Goal: Task Accomplishment & Management: Manage account settings

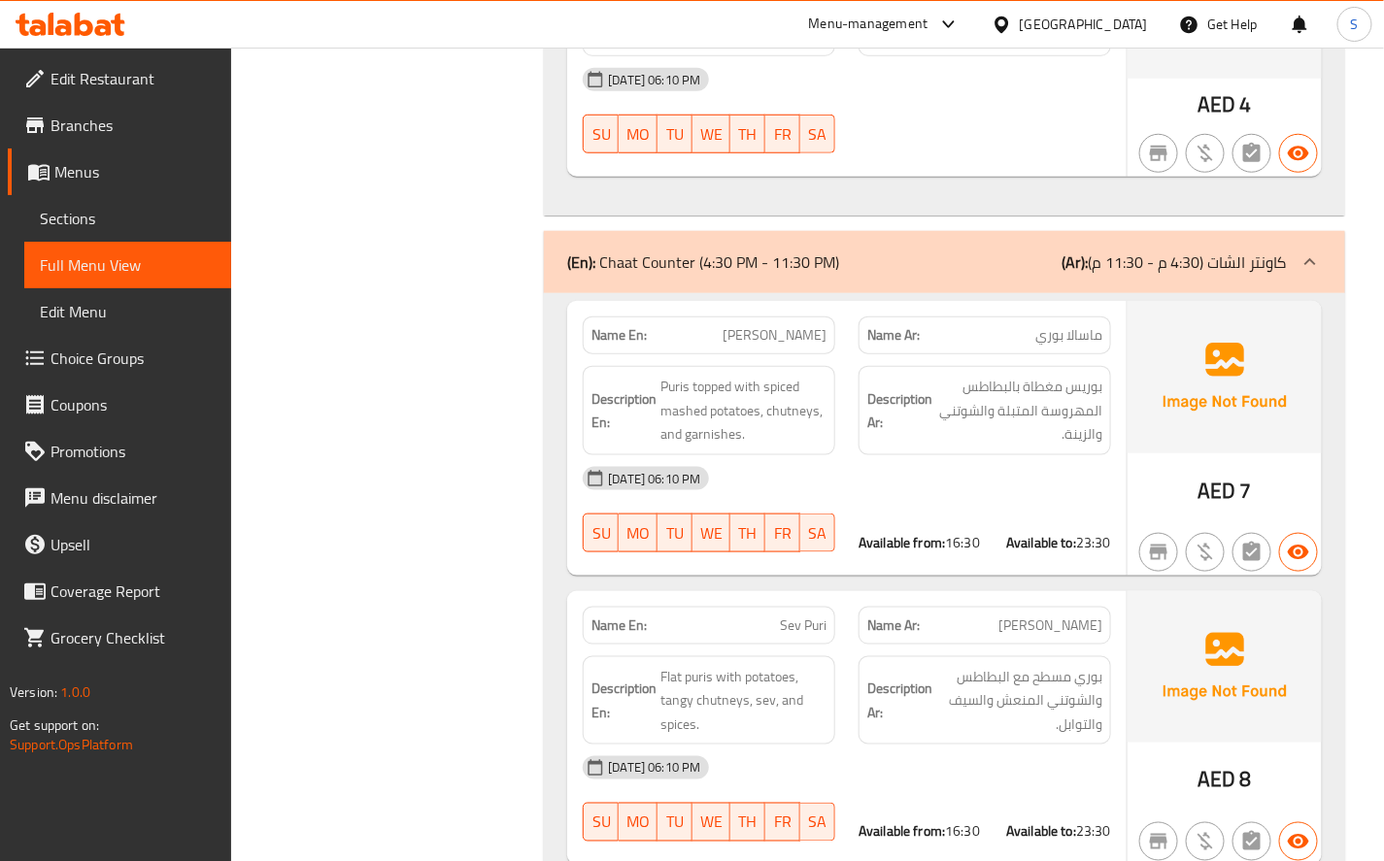
scroll to position [7985, 0]
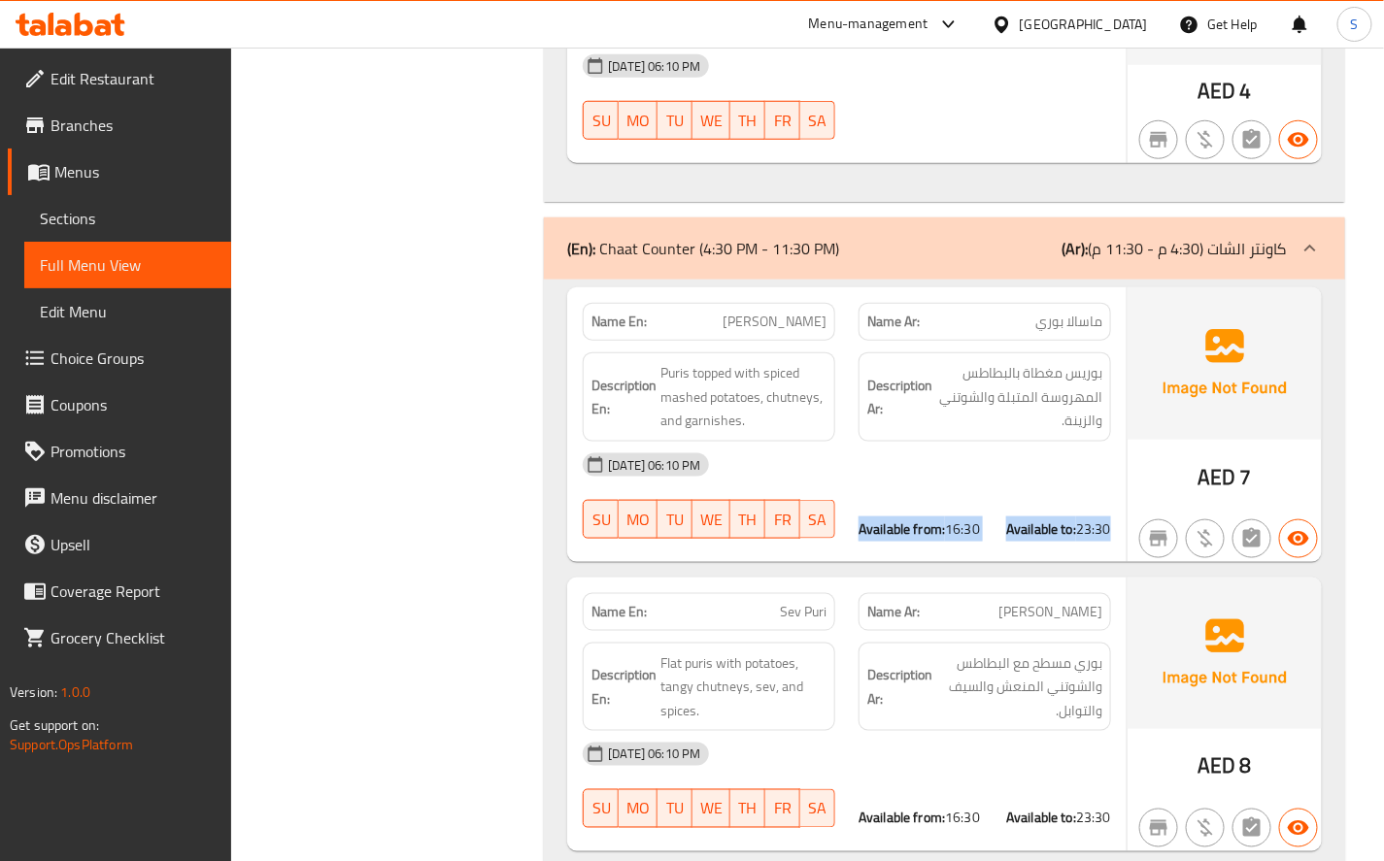
drag, startPoint x: 856, startPoint y: 388, endPoint x: 1112, endPoint y: 386, distance: 256.4
copy div "Available from: 16:30 Available to: 23:30"
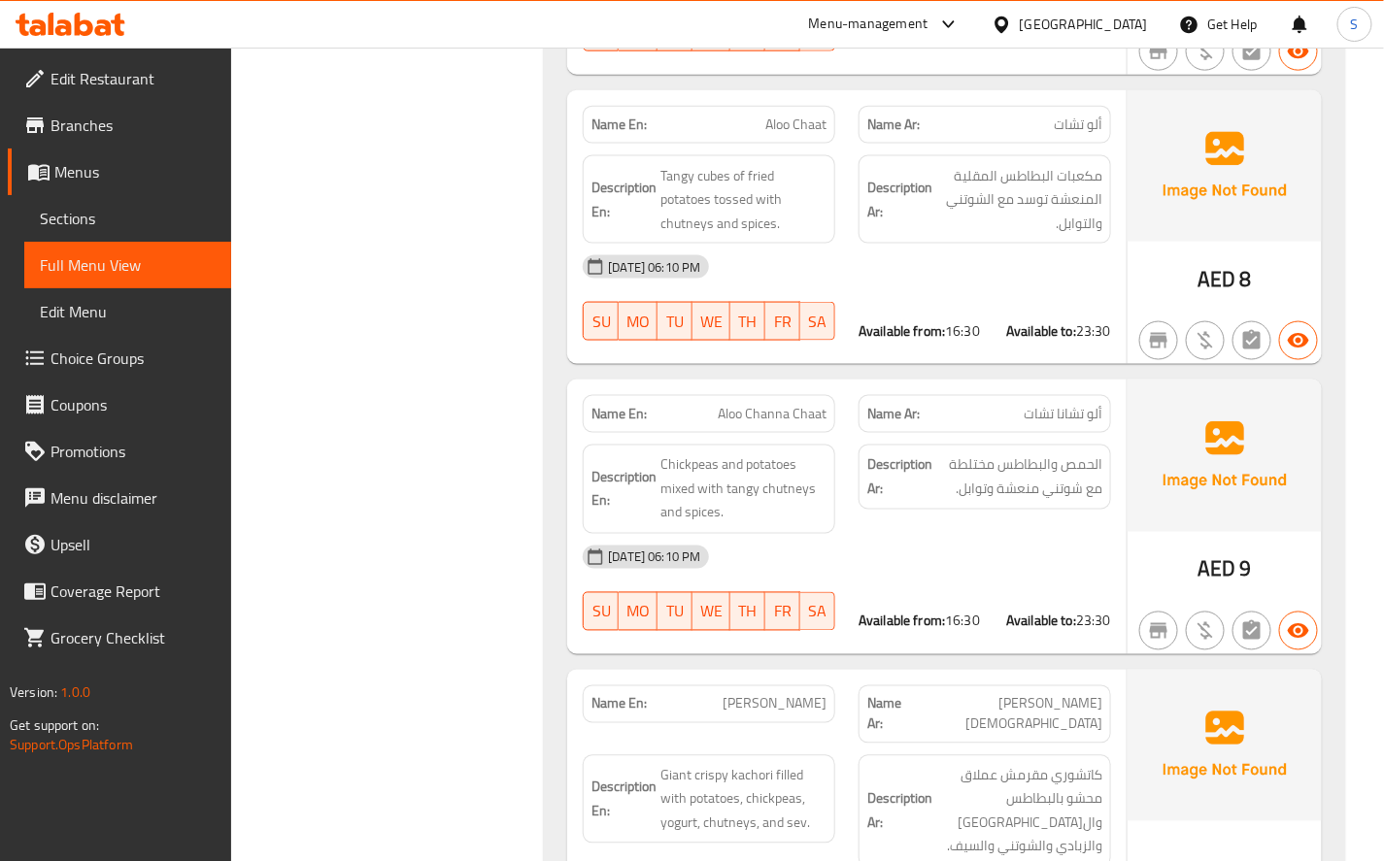
scroll to position [10794, 0]
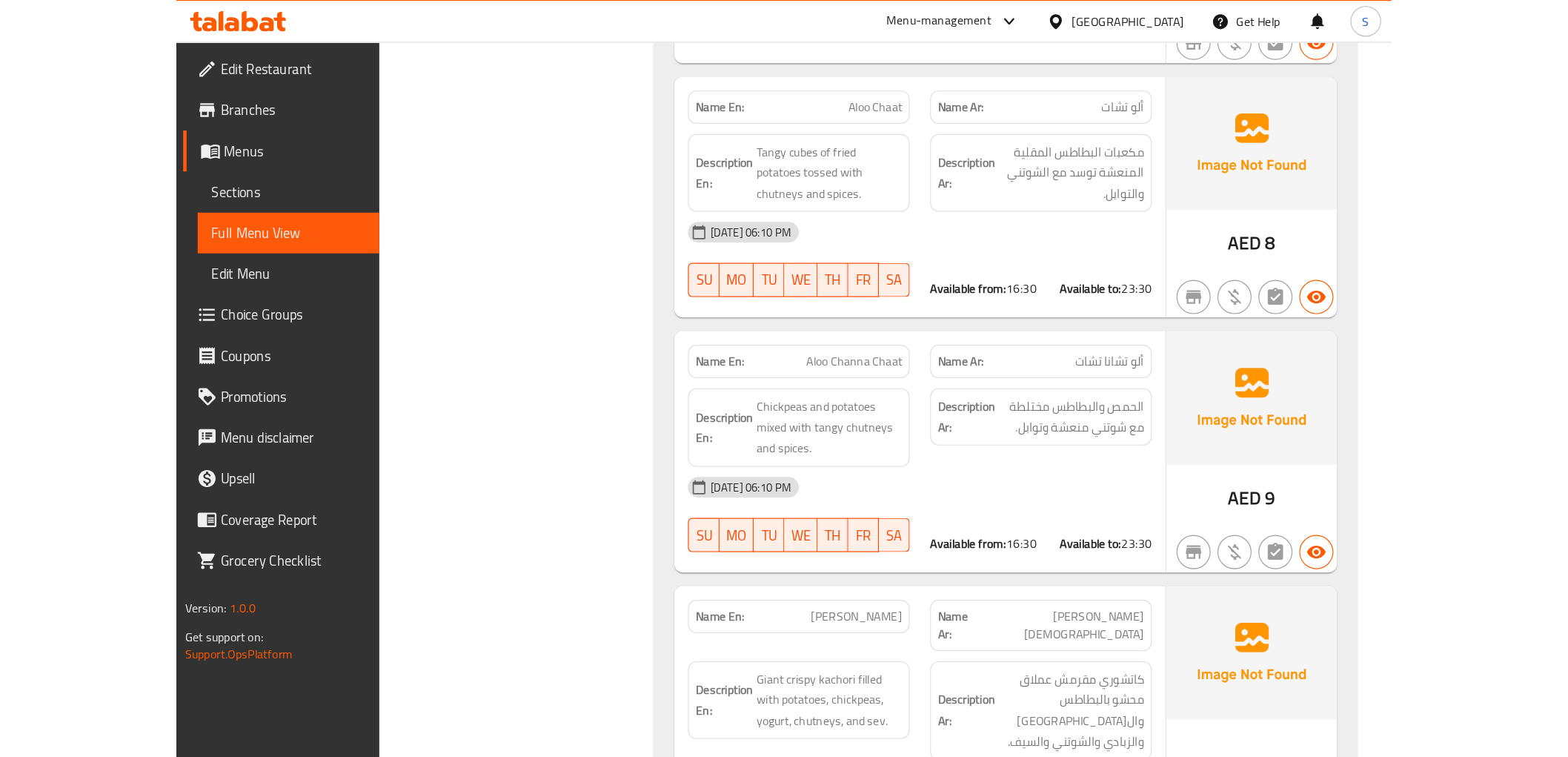
scroll to position [7204, 0]
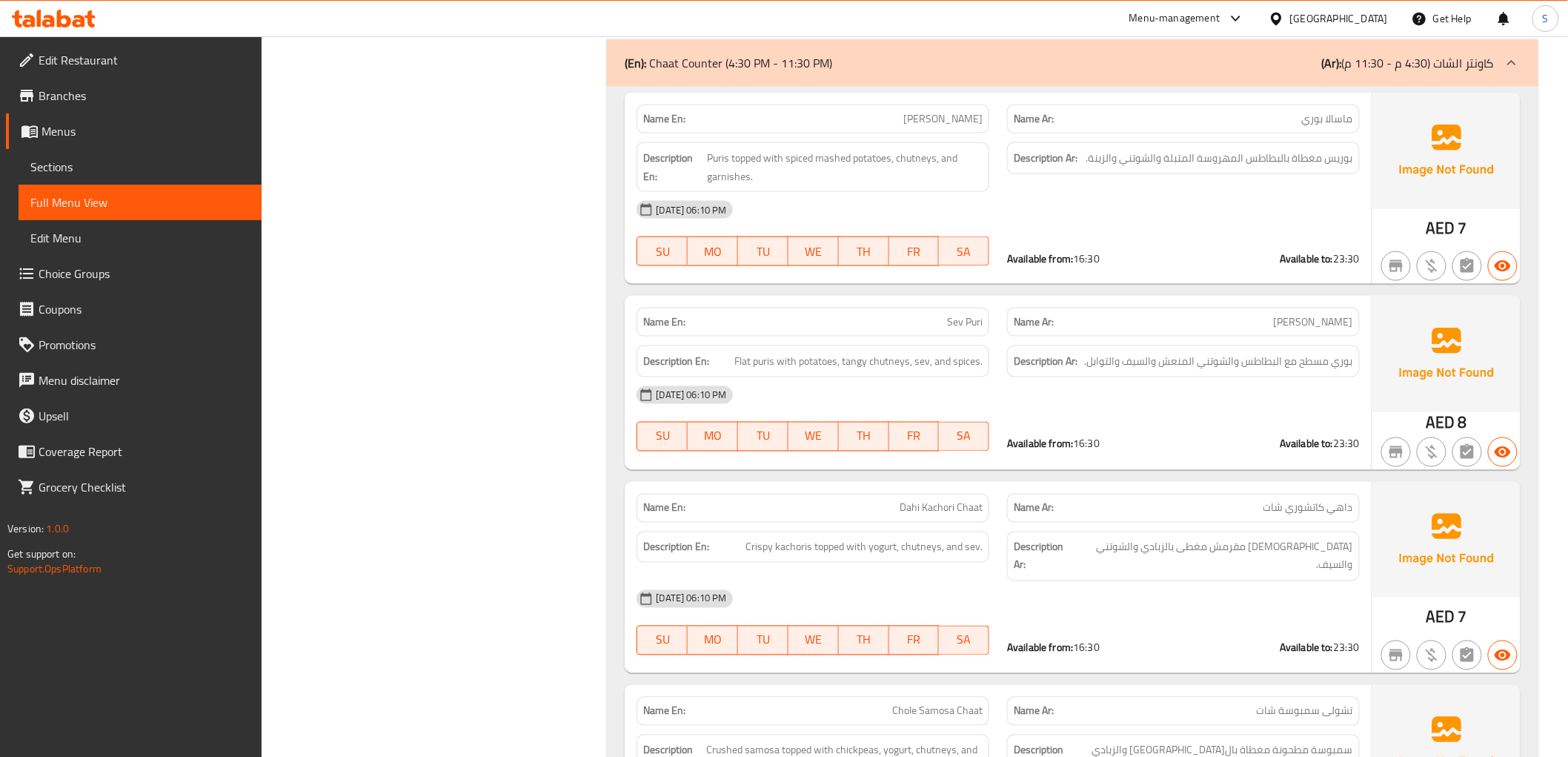
scroll to position [5474, 0]
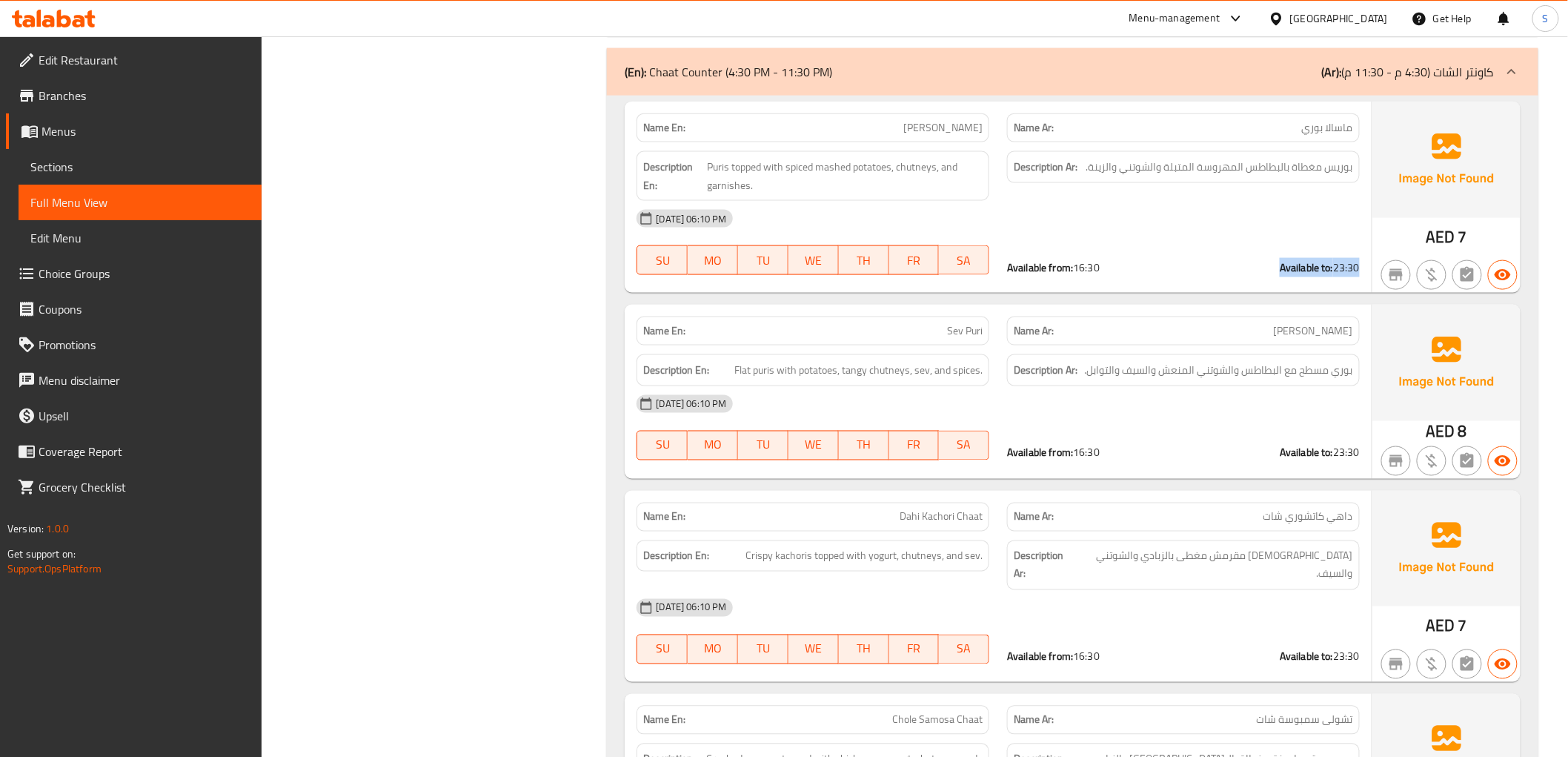
drag, startPoint x: 1271, startPoint y: 239, endPoint x: 1360, endPoint y: 239, distance: 89.0
copy div "Available to: 23:30"
drag, startPoint x: 1010, startPoint y: 237, endPoint x: 1106, endPoint y: 243, distance: 96.2
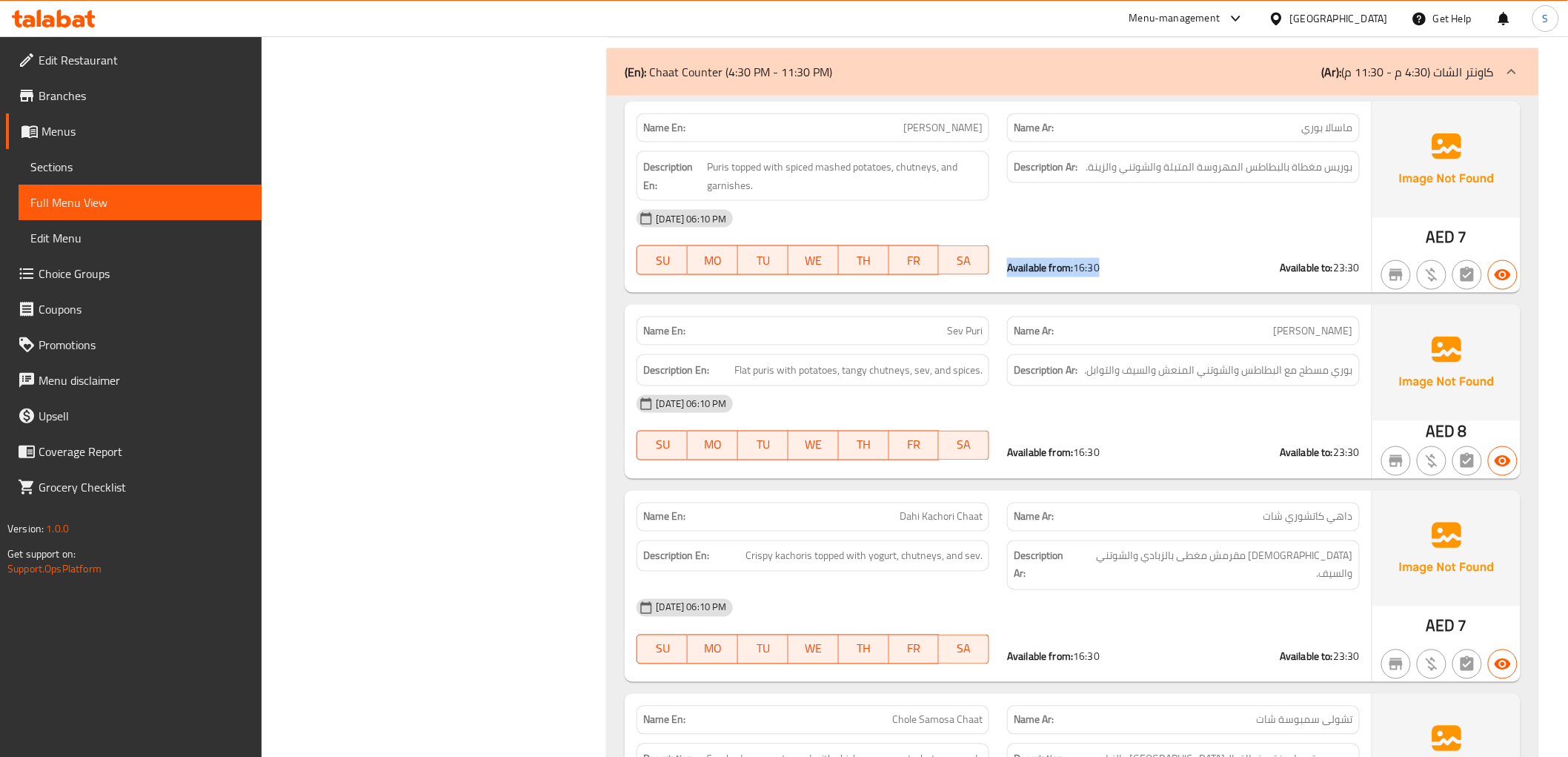
copy div "Available from: 16:30"
click at [1164, 260] on div "Available from: 16:30 Available to: 23:30" at bounding box center [1183, 267] width 353 height 14
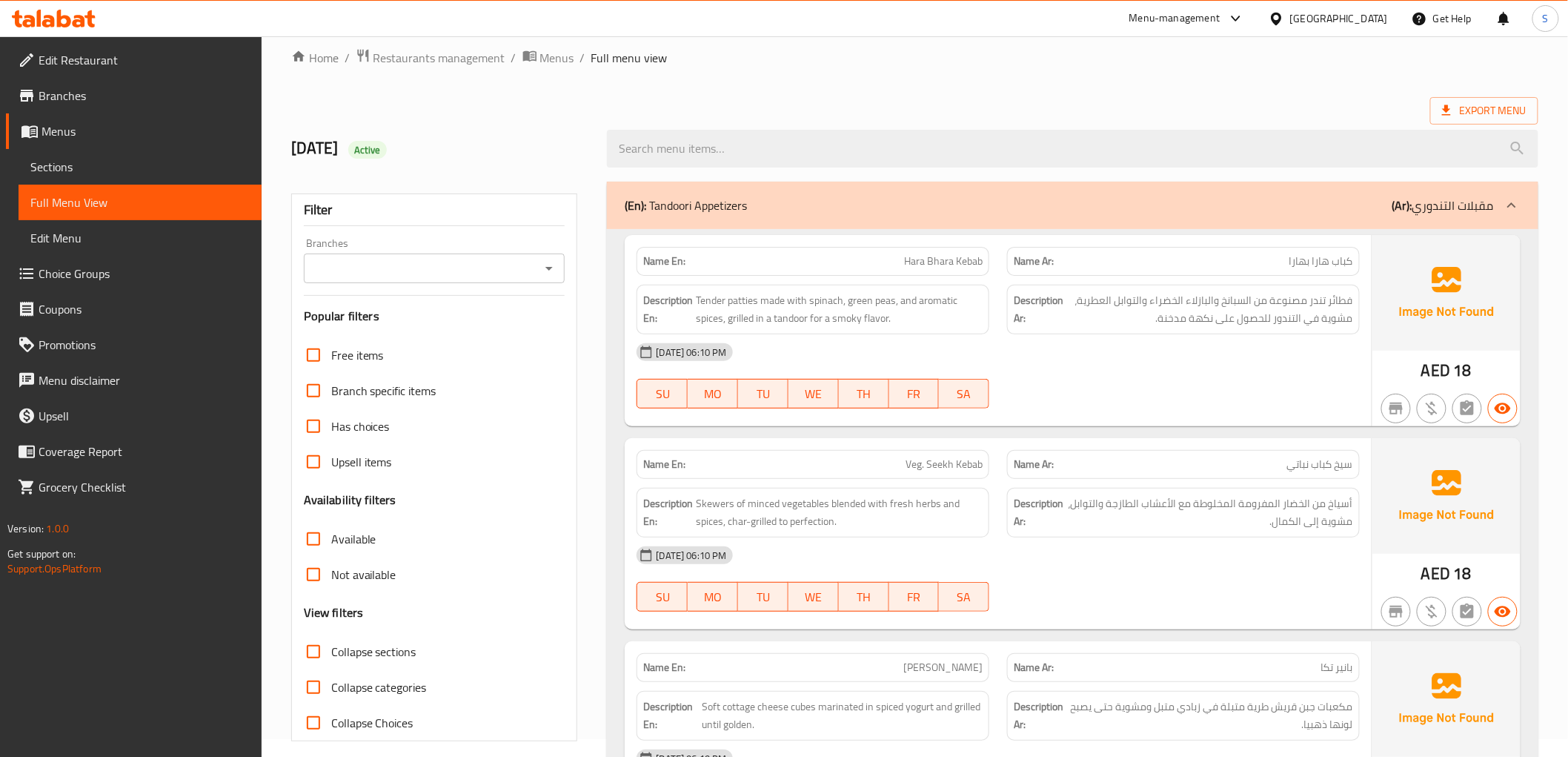
scroll to position [0, 0]
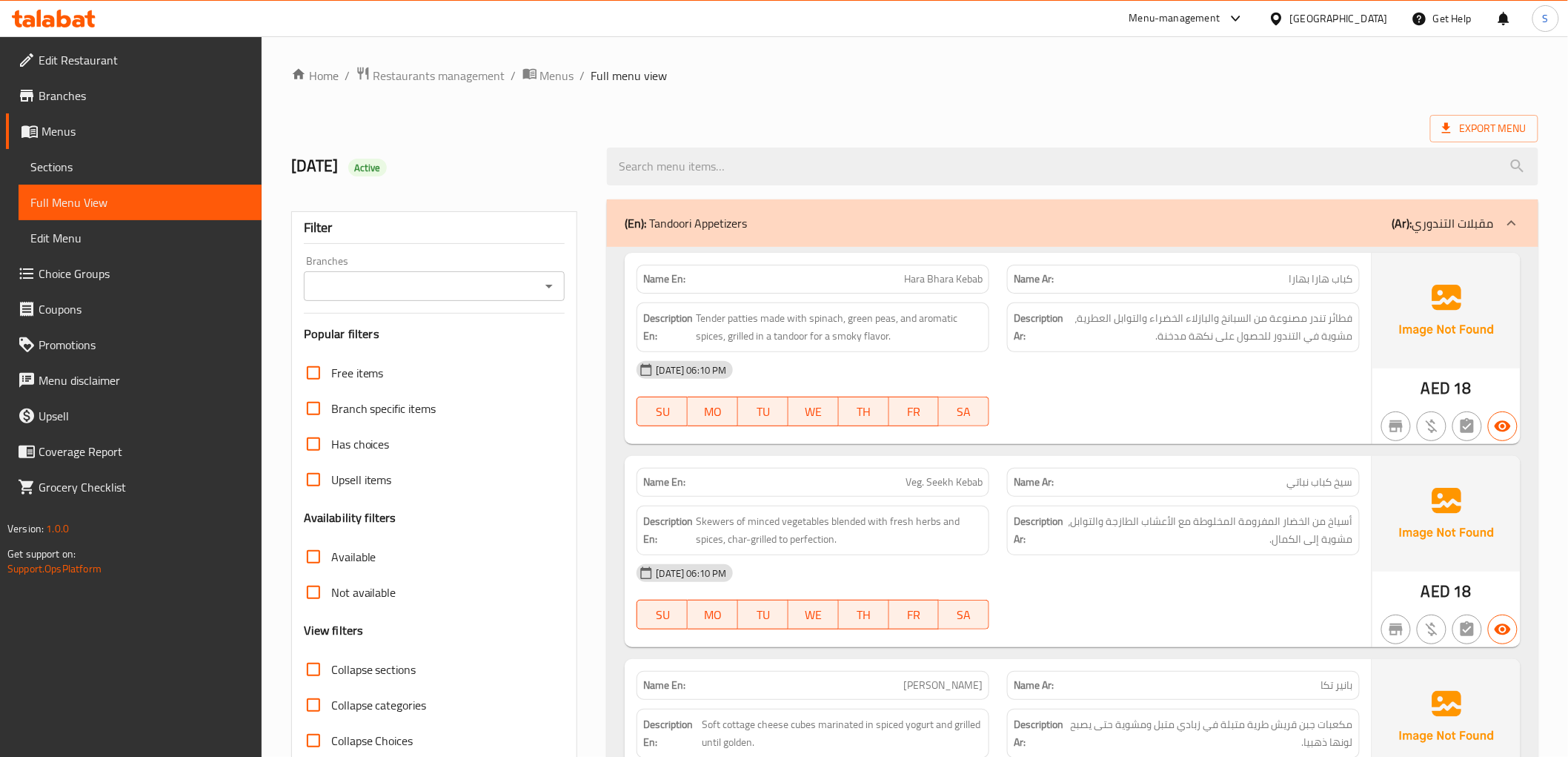
click at [694, 78] on ol "Home / Restaurants management / Menus / Full menu view" at bounding box center [915, 75] width 1247 height 19
click at [946, 80] on ol "Home / Restaurants management / Menus / Full menu view" at bounding box center [915, 75] width 1247 height 19
click at [172, 49] on link "Edit Restaurant" at bounding box center [134, 60] width 256 height 36
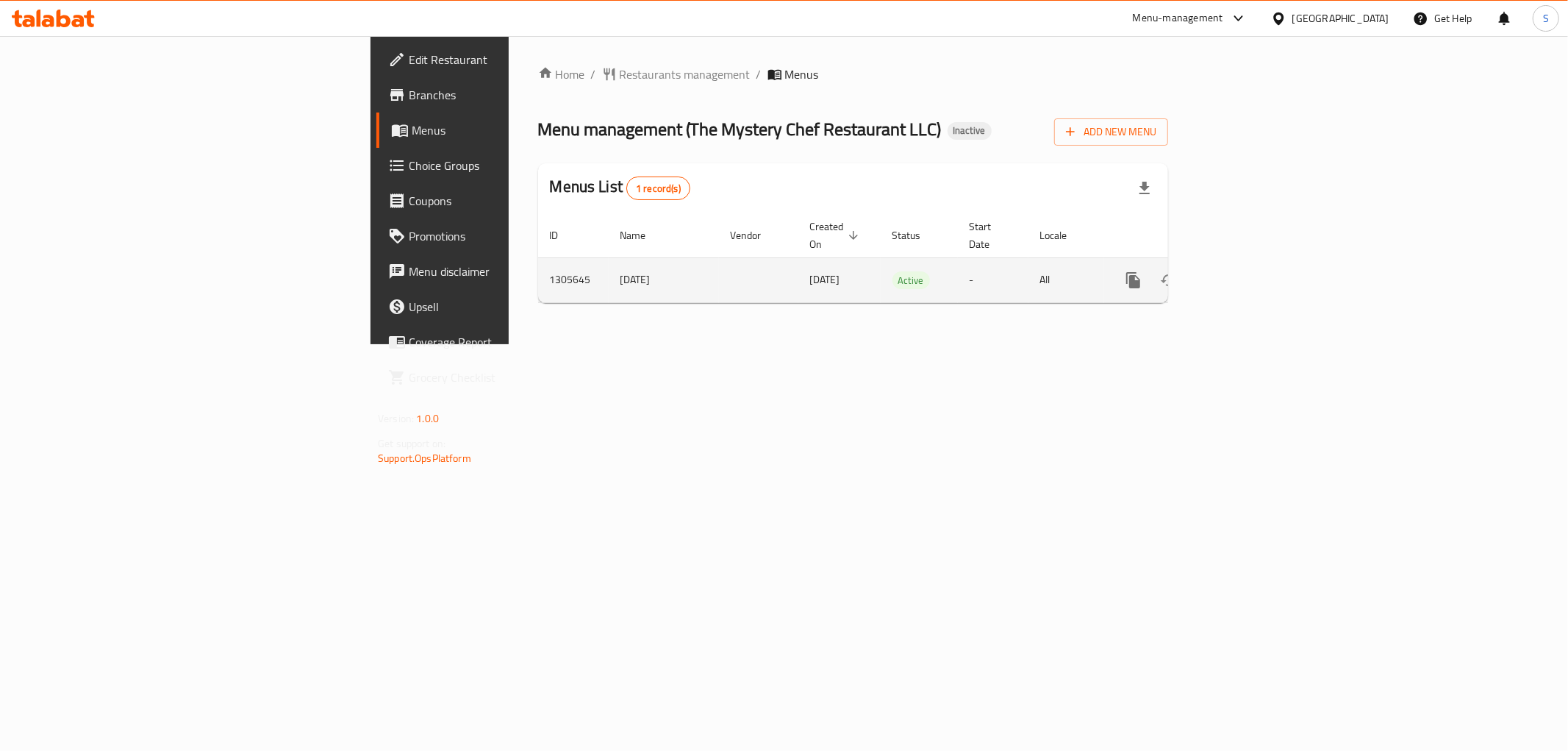
click at [1258, 277] on div "enhanced table" at bounding box center [1186, 280] width 141 height 36
click at [1248, 271] on icon "enhanced table" at bounding box center [1239, 279] width 17 height 17
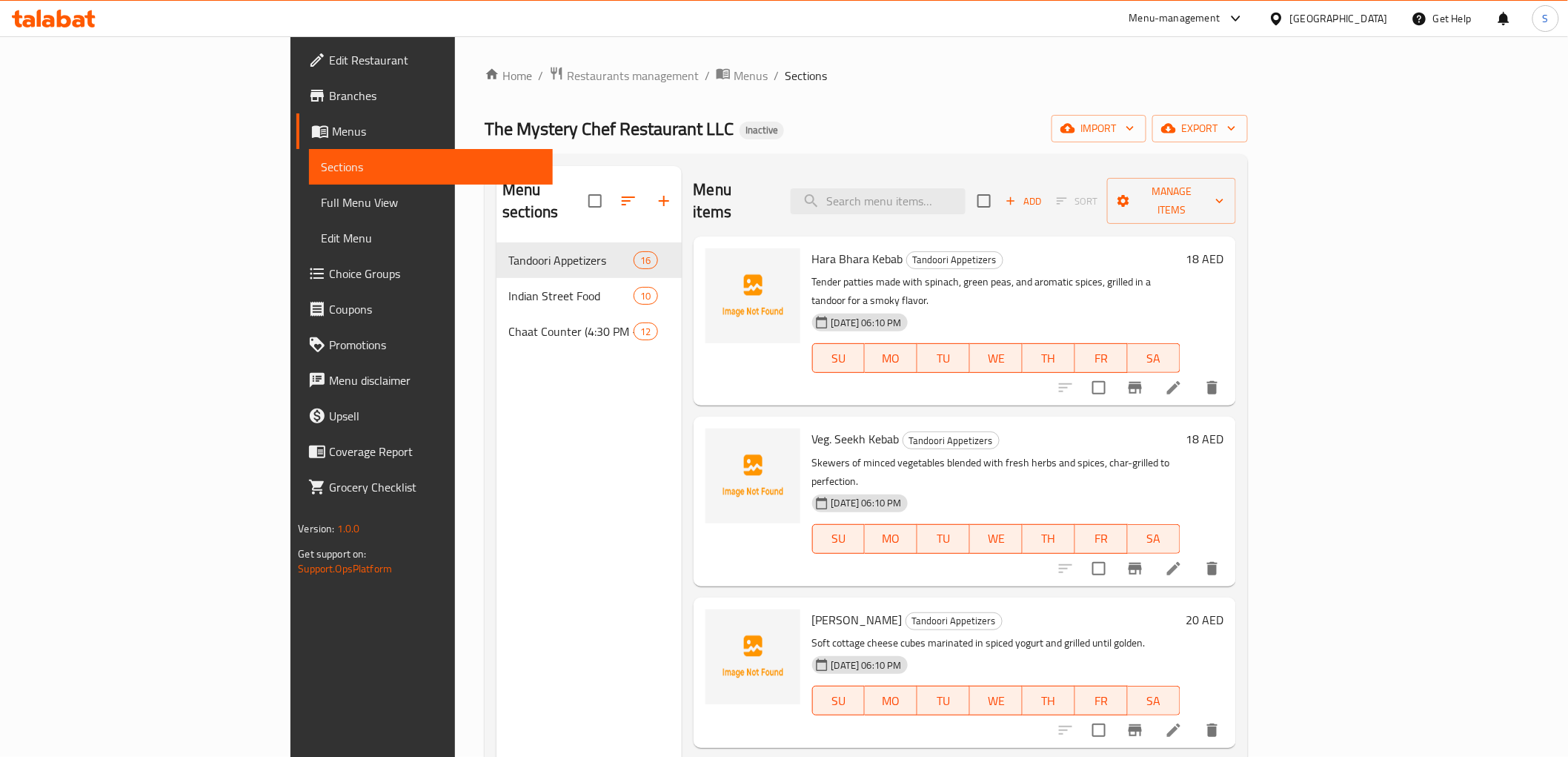
click at [1326, 12] on div "[GEOGRAPHIC_DATA]" at bounding box center [1339, 18] width 98 height 16
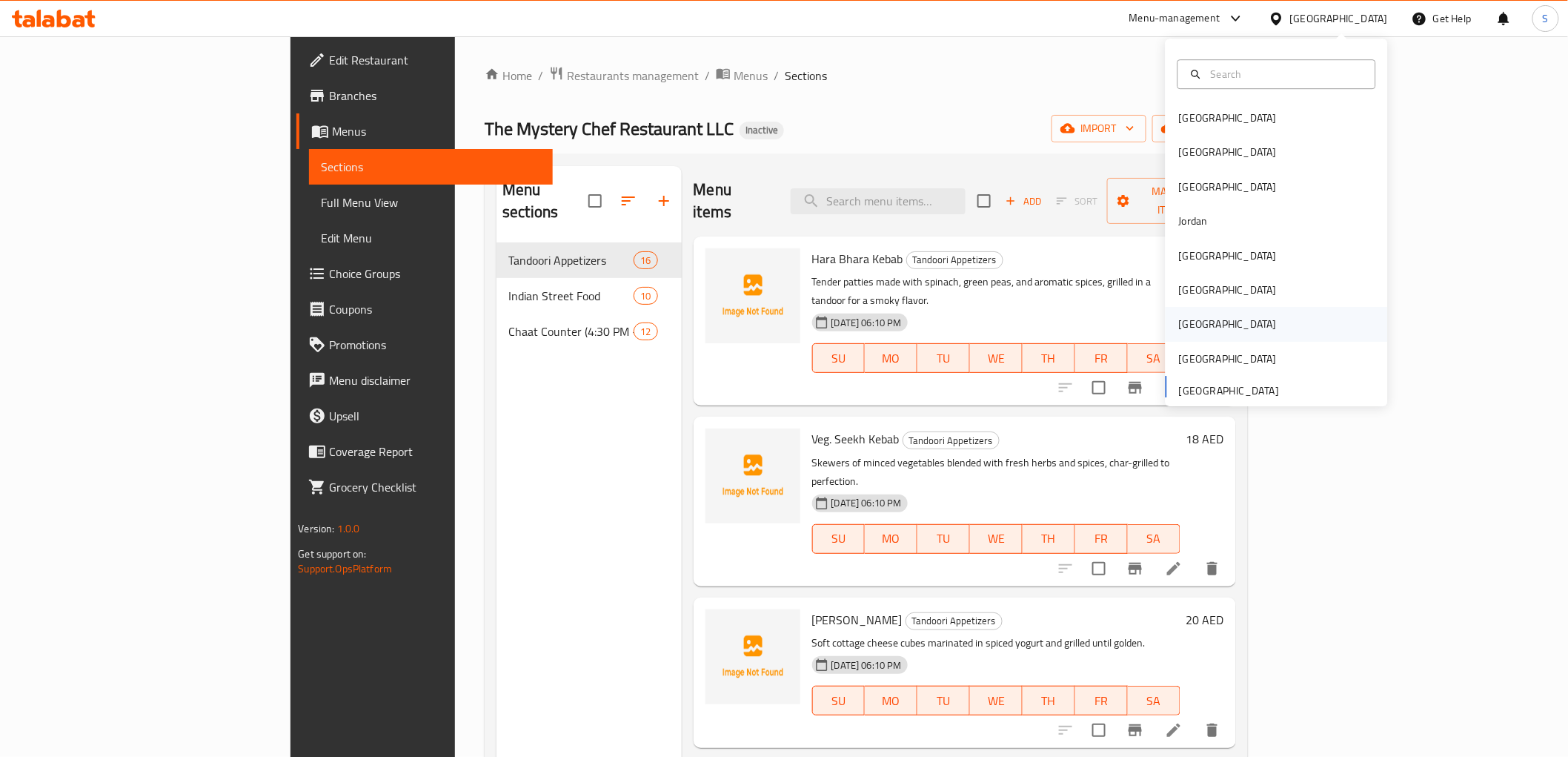
click at [1195, 317] on div "Qatar" at bounding box center [1228, 324] width 121 height 34
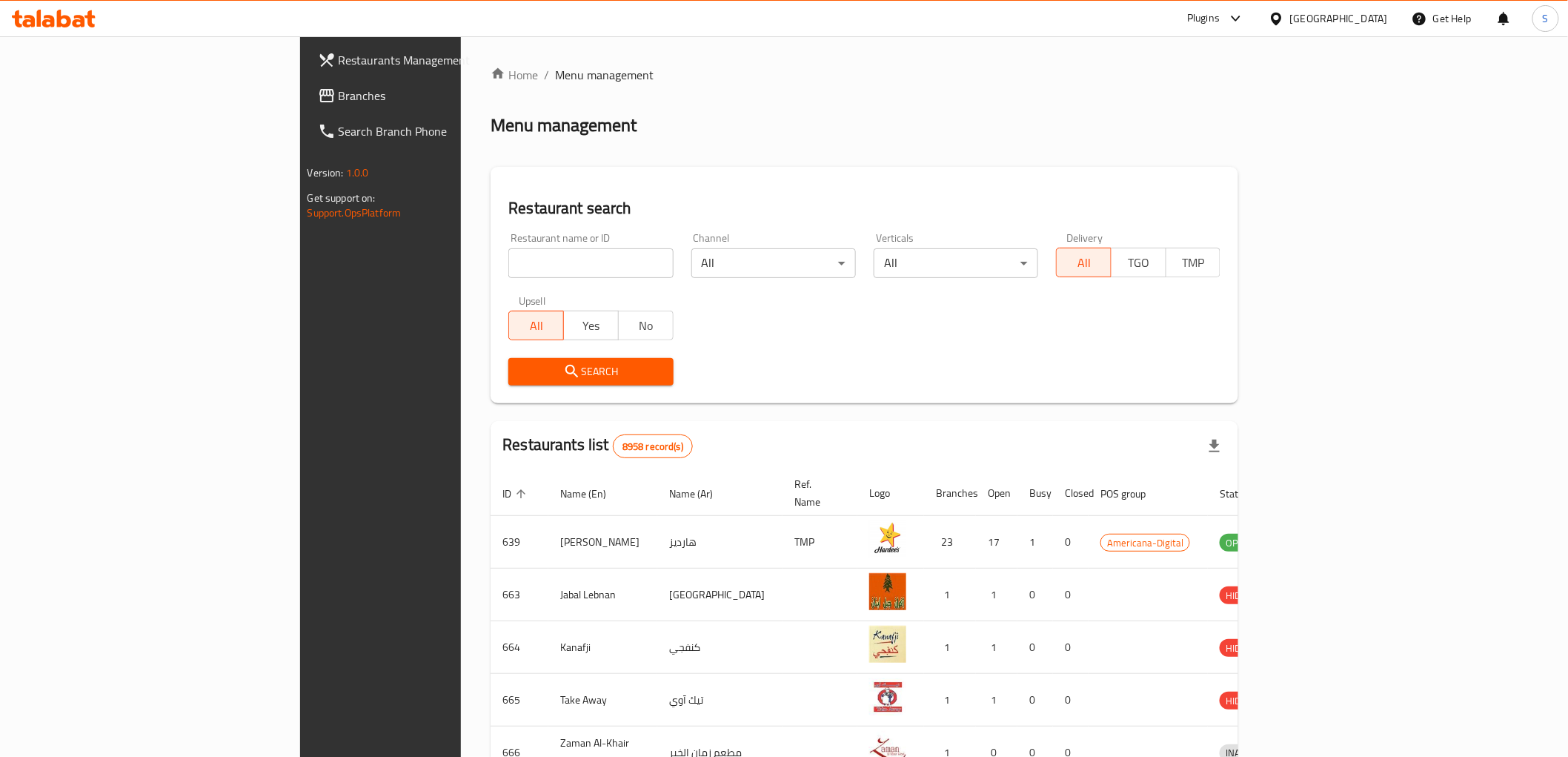
click at [339, 95] on span "Branches" at bounding box center [444, 95] width 211 height 18
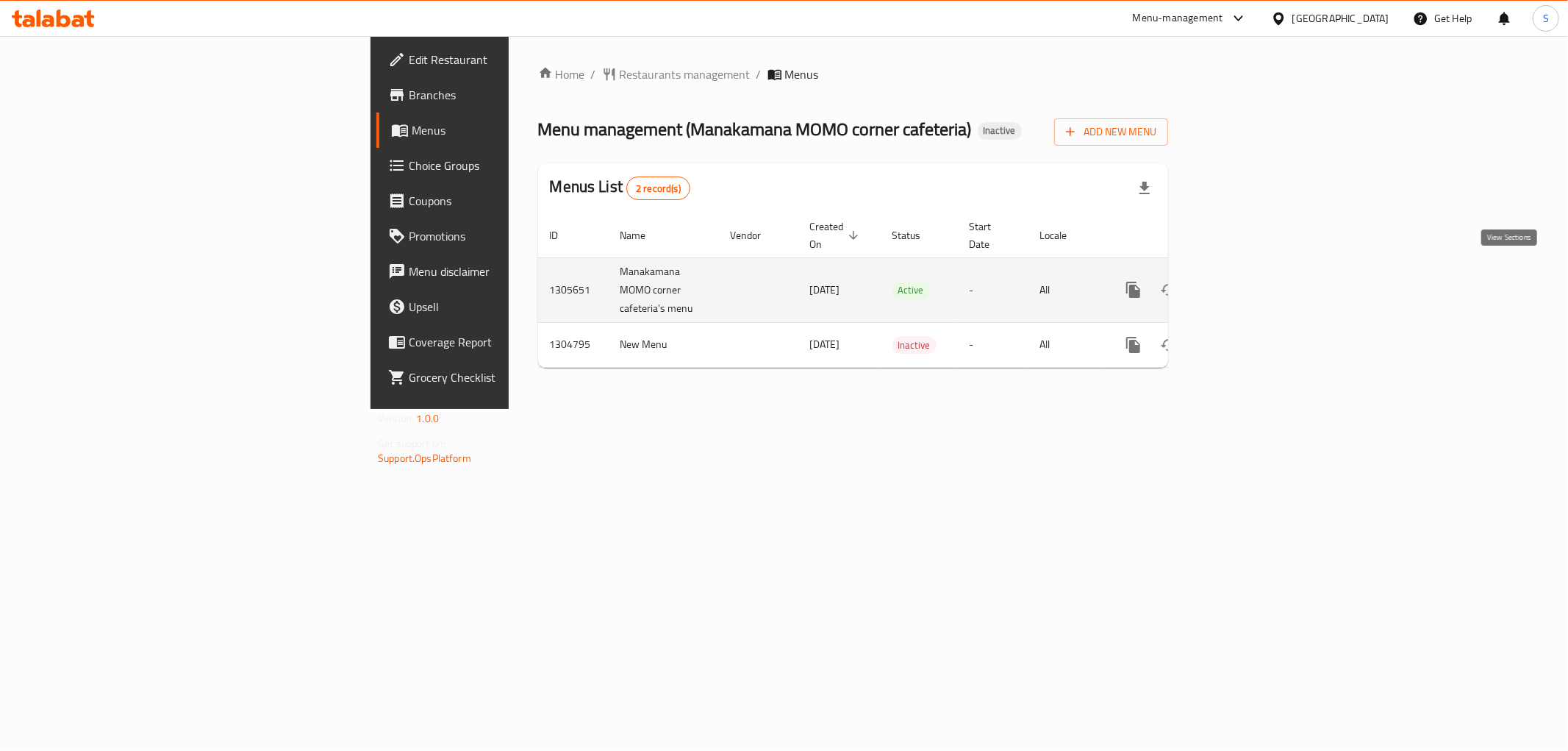
click at [1258, 272] on link "enhanced table" at bounding box center [1239, 289] width 36 height 36
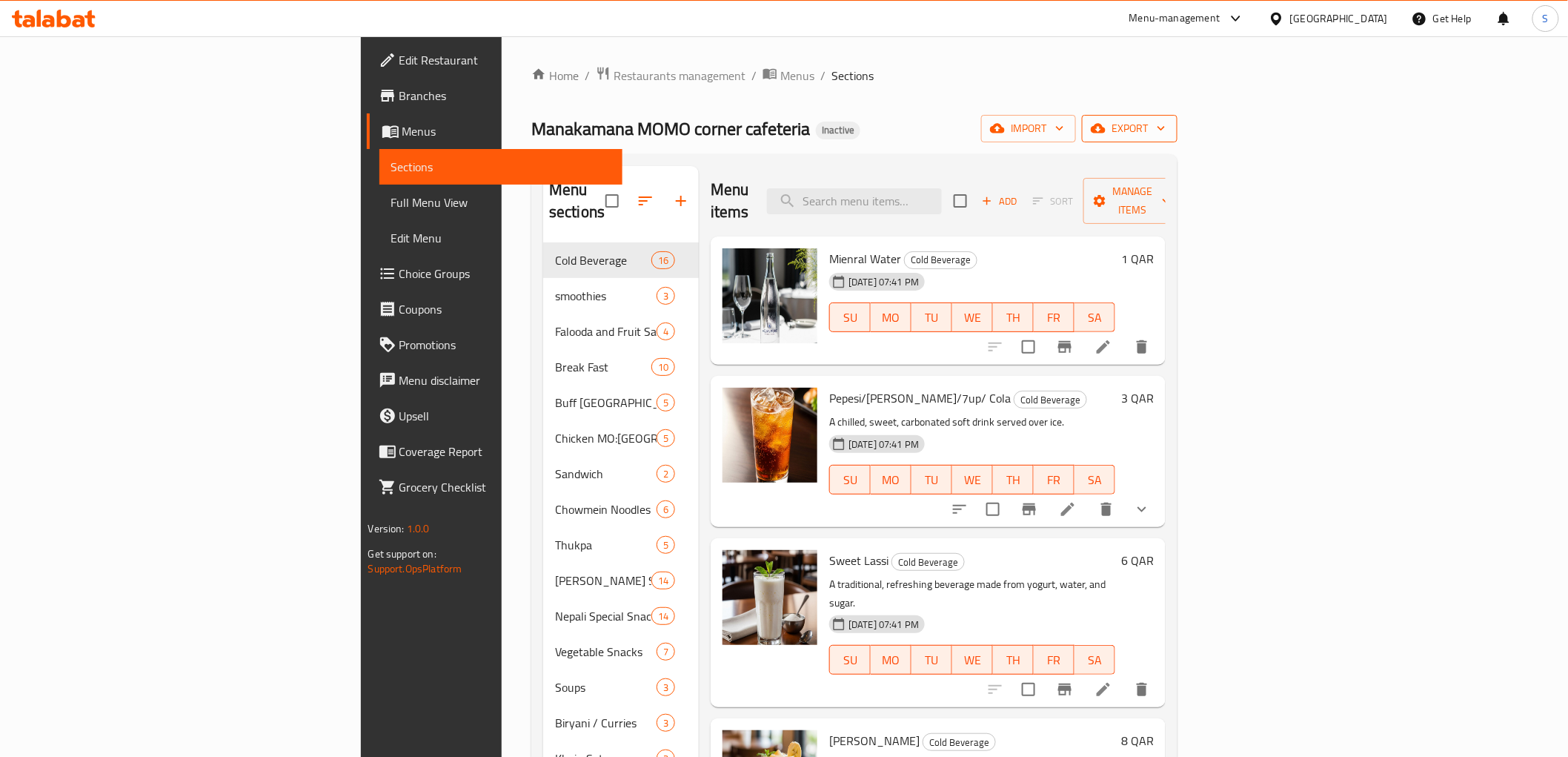
click at [1166, 130] on span "export" at bounding box center [1129, 128] width 72 height 18
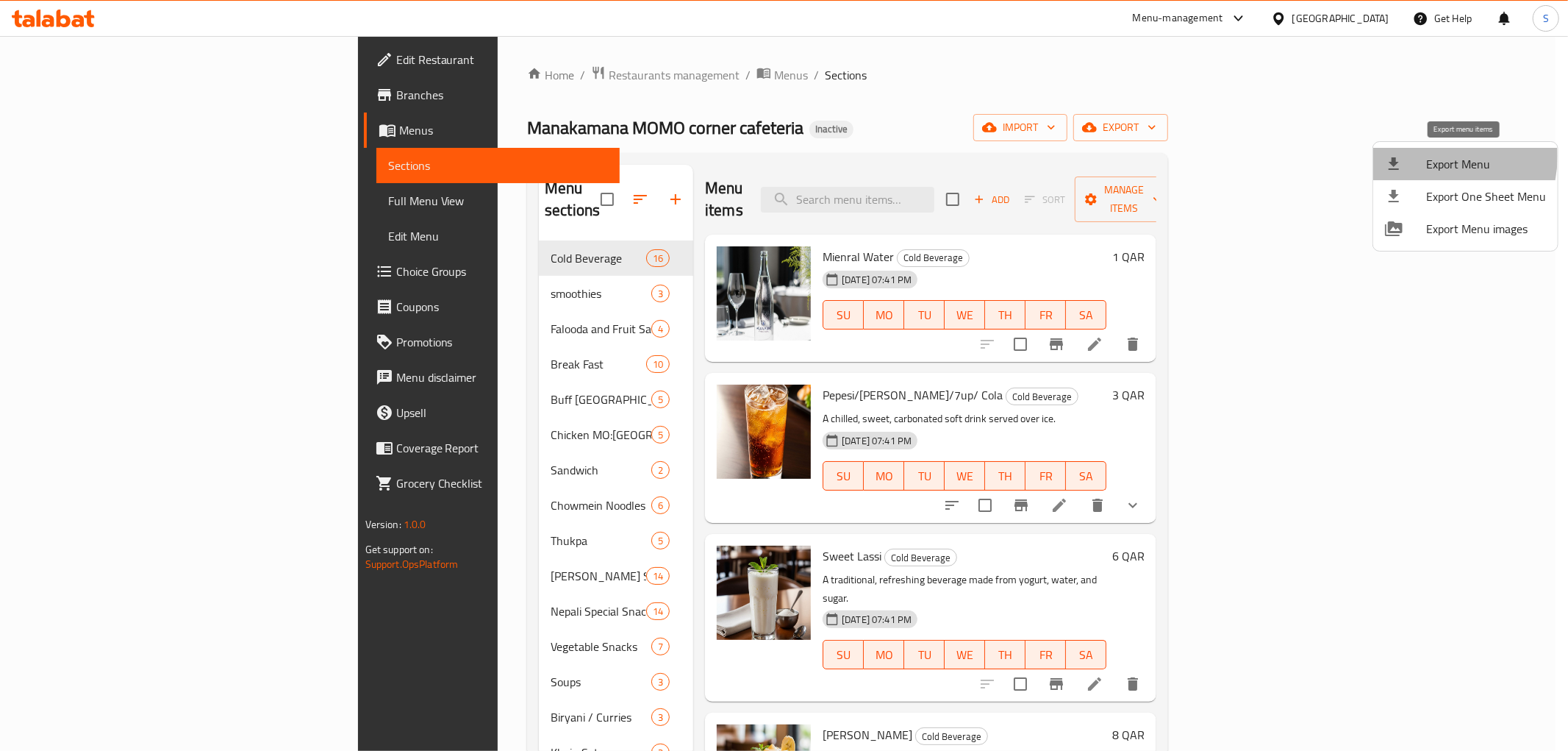
click at [1422, 156] on div at bounding box center [1406, 164] width 41 height 17
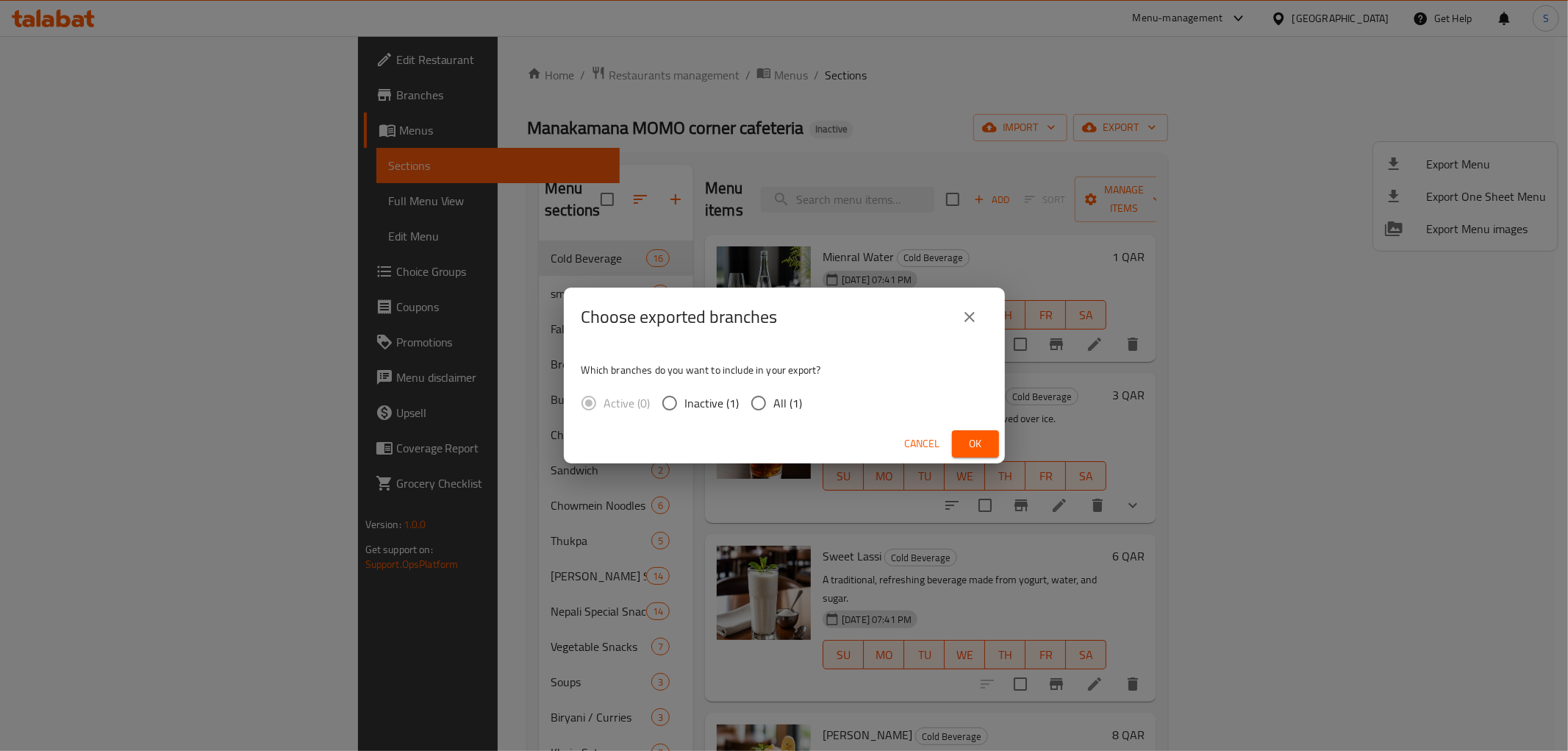
click at [760, 400] on input "All (1)" at bounding box center [759, 403] width 31 height 31
radio input "true"
click at [974, 446] on span "Ok" at bounding box center [975, 444] width 23 height 18
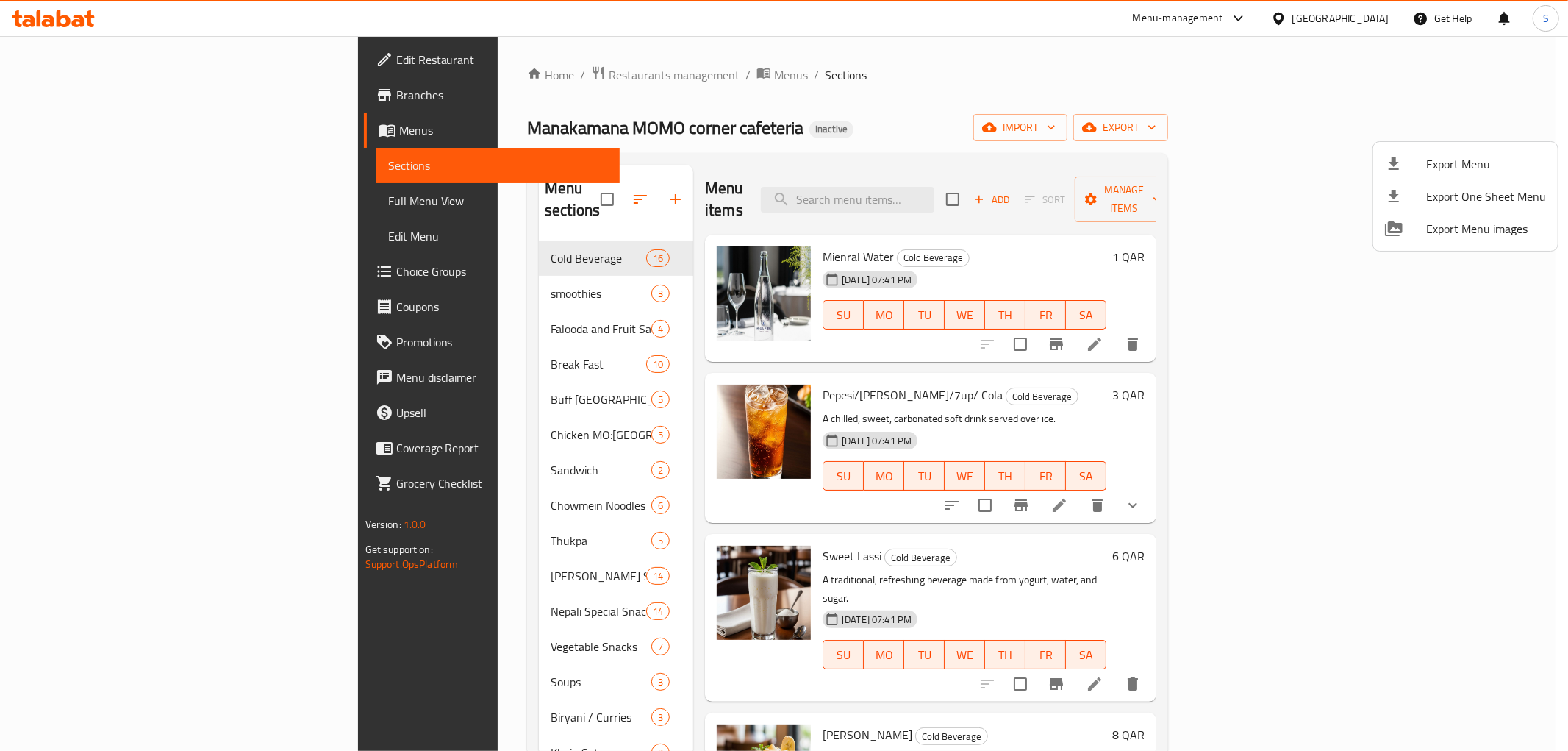
click at [108, 213] on div at bounding box center [784, 376] width 1568 height 751
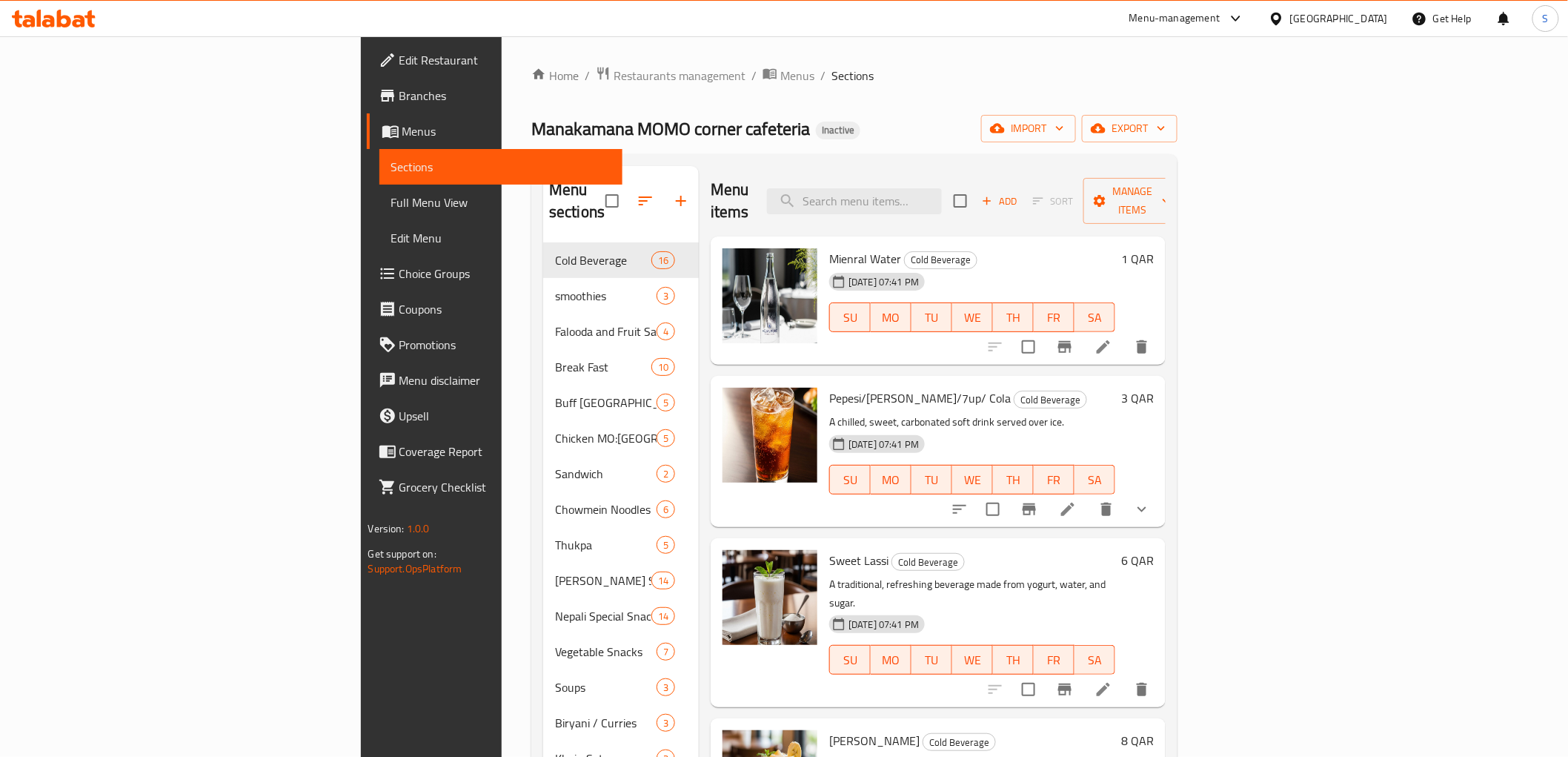
click at [379, 212] on link "Full Menu View" at bounding box center [501, 202] width 243 height 36
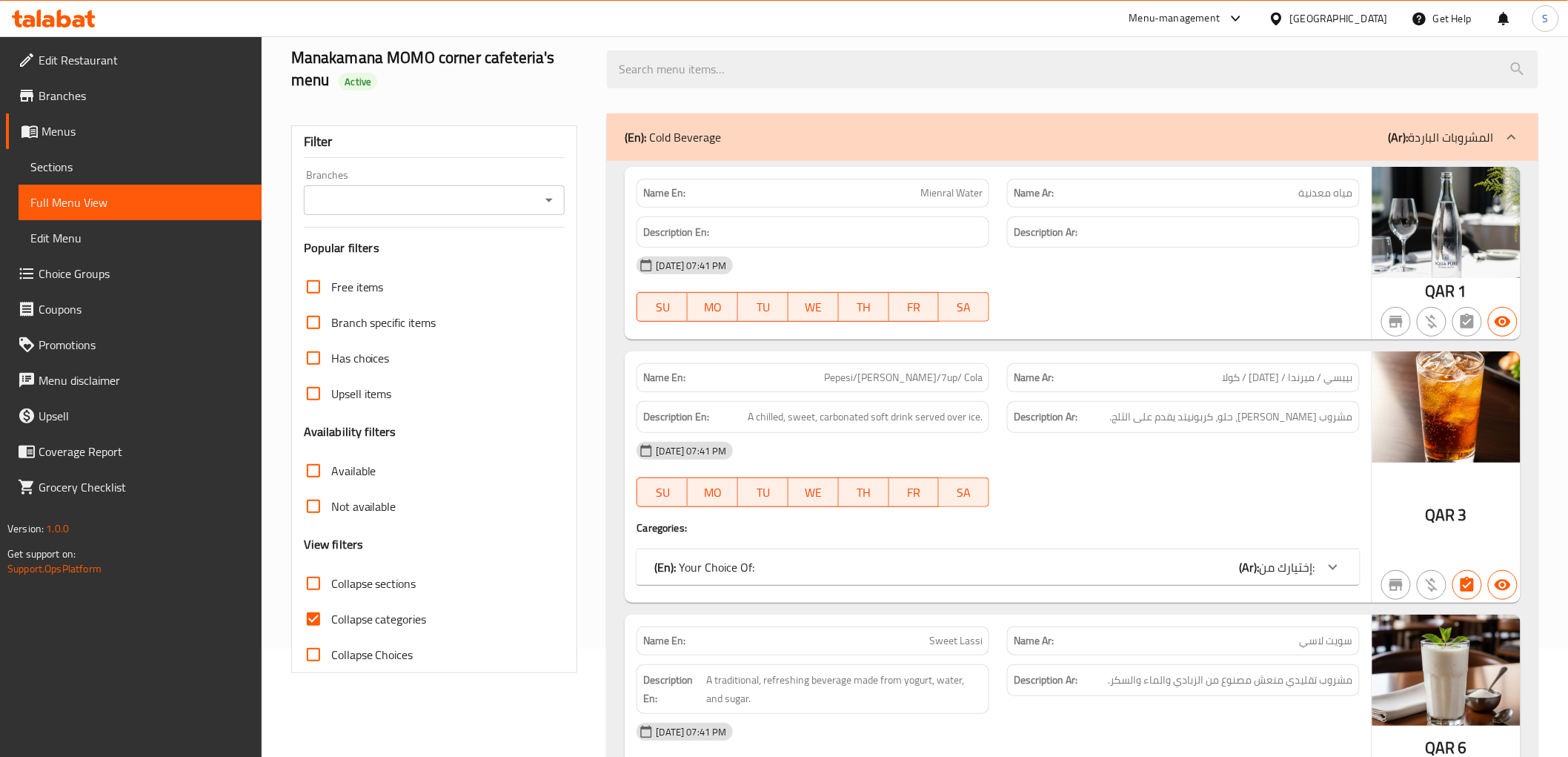
scroll to position [165, 0]
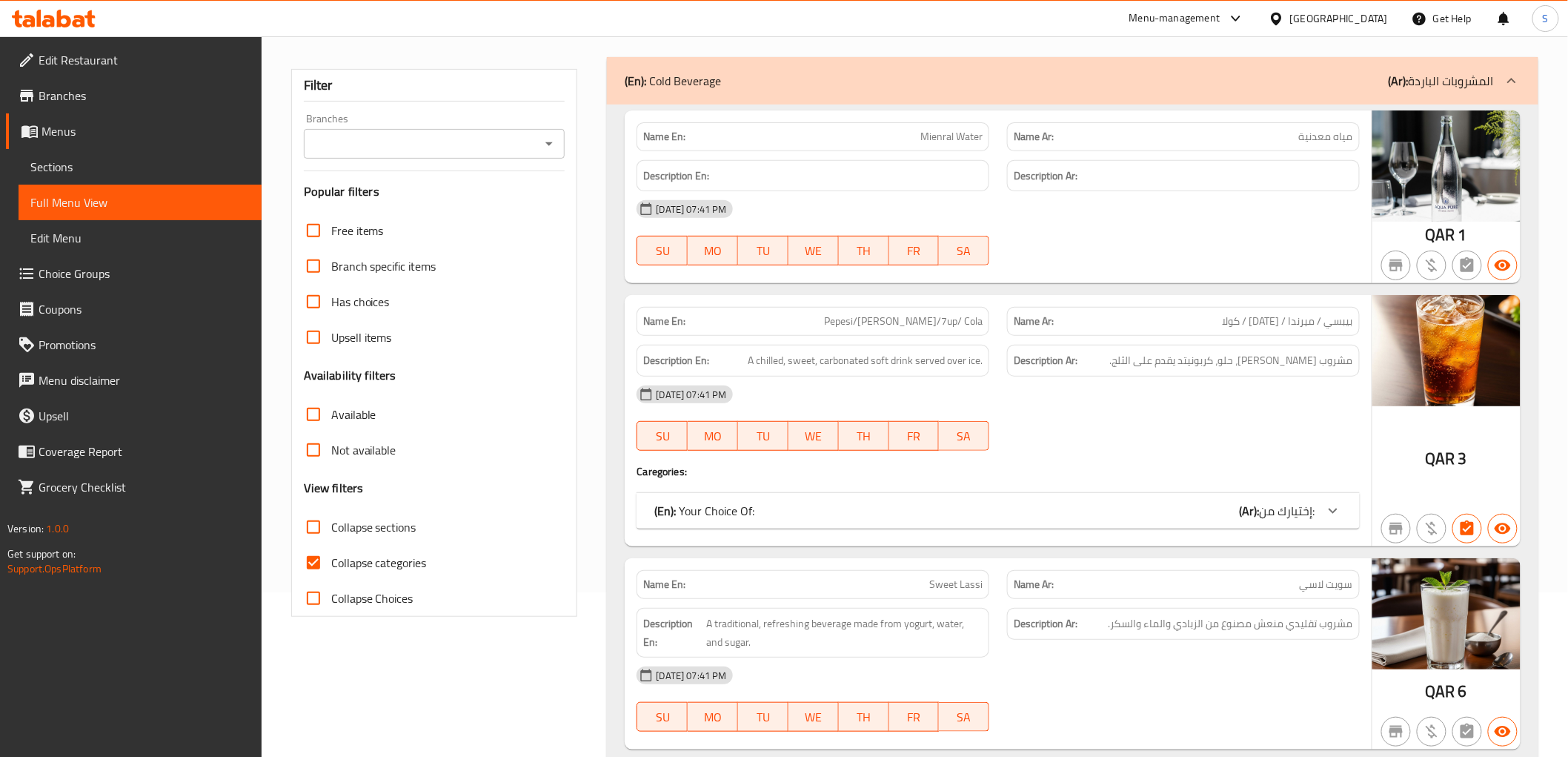
click at [352, 560] on span "Collapse categories" at bounding box center [378, 562] width 95 height 18
click at [331, 560] on input "Collapse categories" at bounding box center [313, 562] width 36 height 36
checkbox input "false"
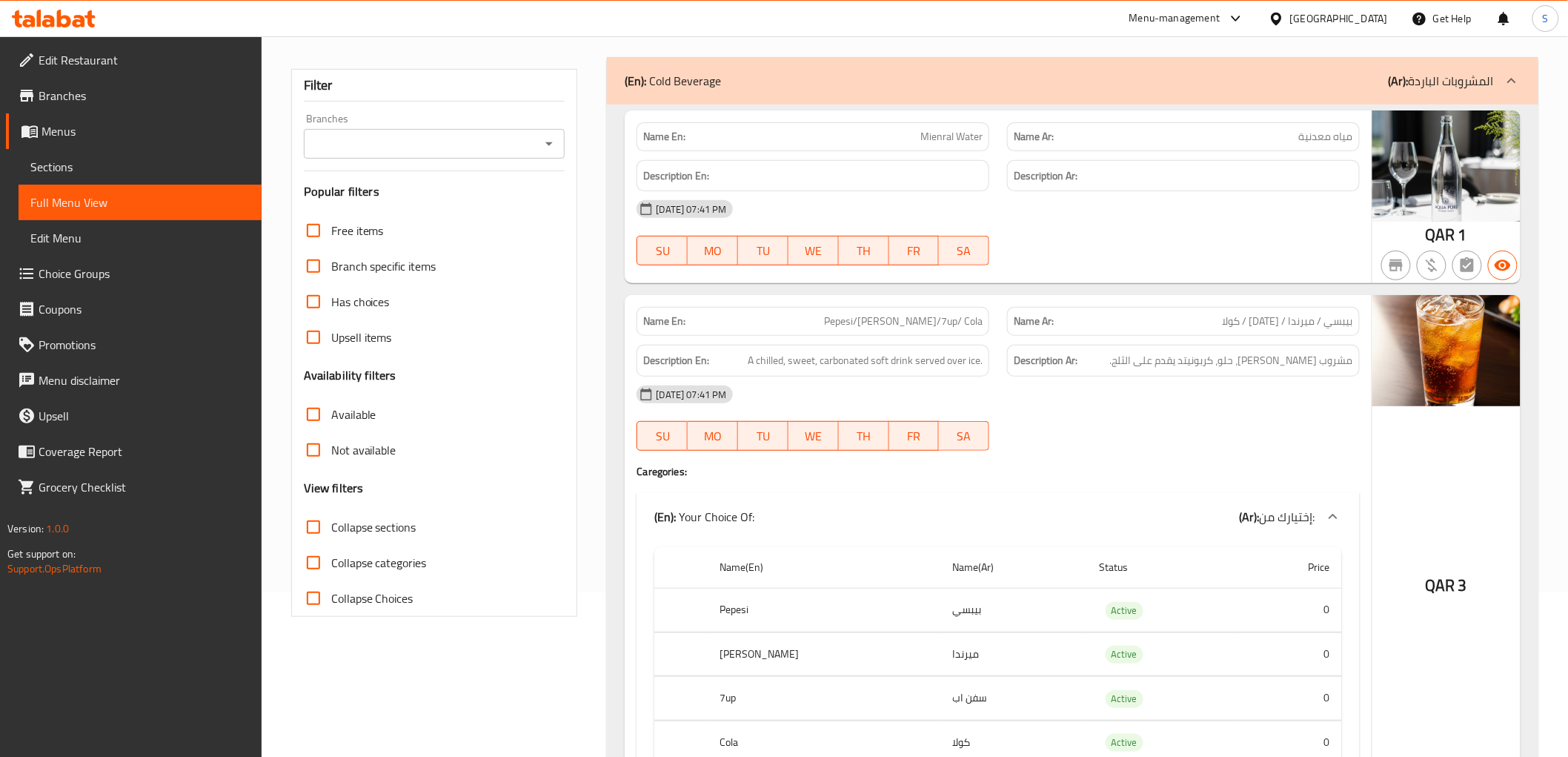
scroll to position [0, 0]
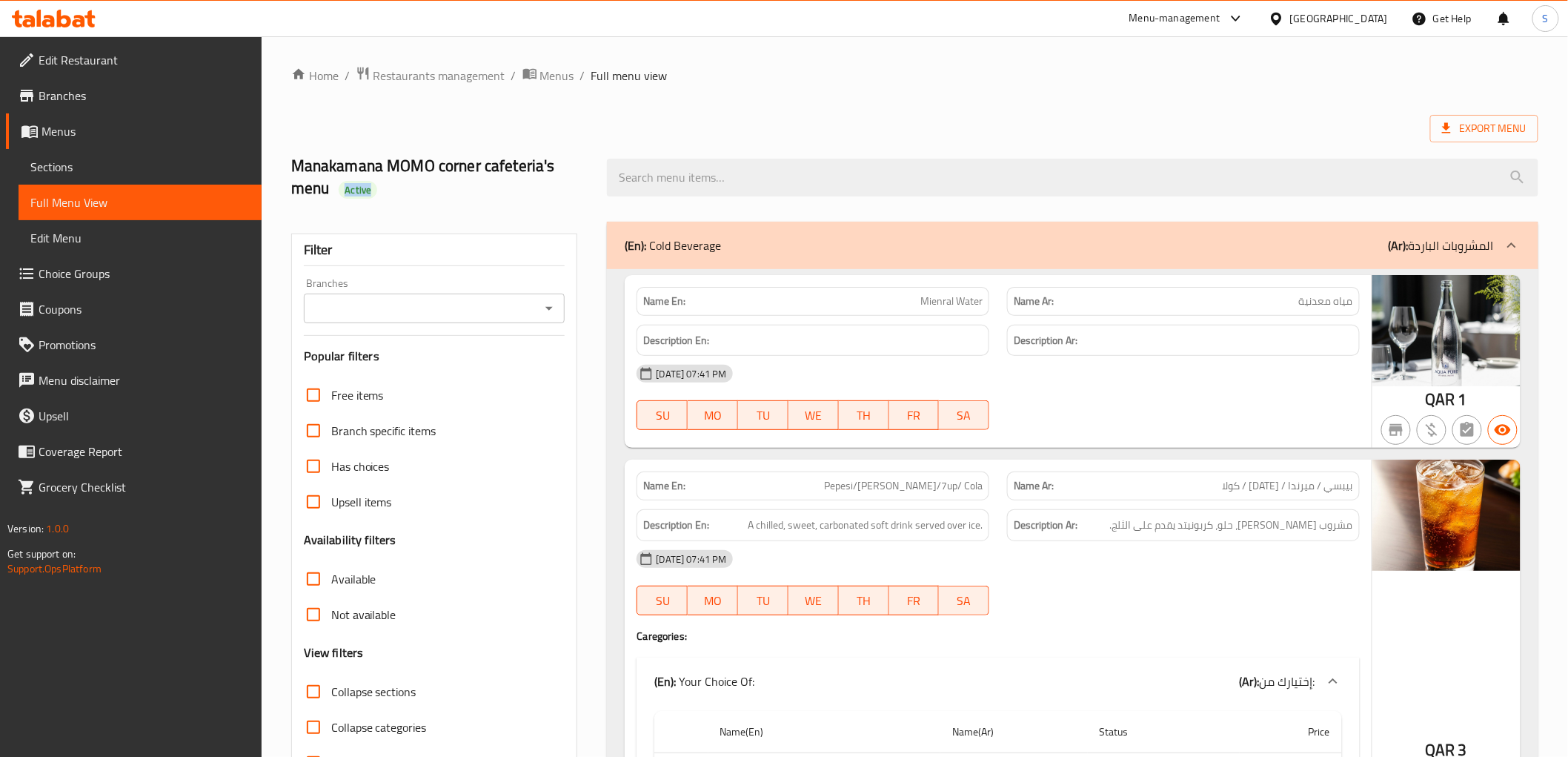
drag, startPoint x: 344, startPoint y: 196, endPoint x: 378, endPoint y: 189, distance: 34.7
click at [378, 189] on h2 "Manakamana MOMO corner cafeteria's menu Active" at bounding box center [440, 177] width 298 height 44
copy span "Active"
